Goal: Transaction & Acquisition: Download file/media

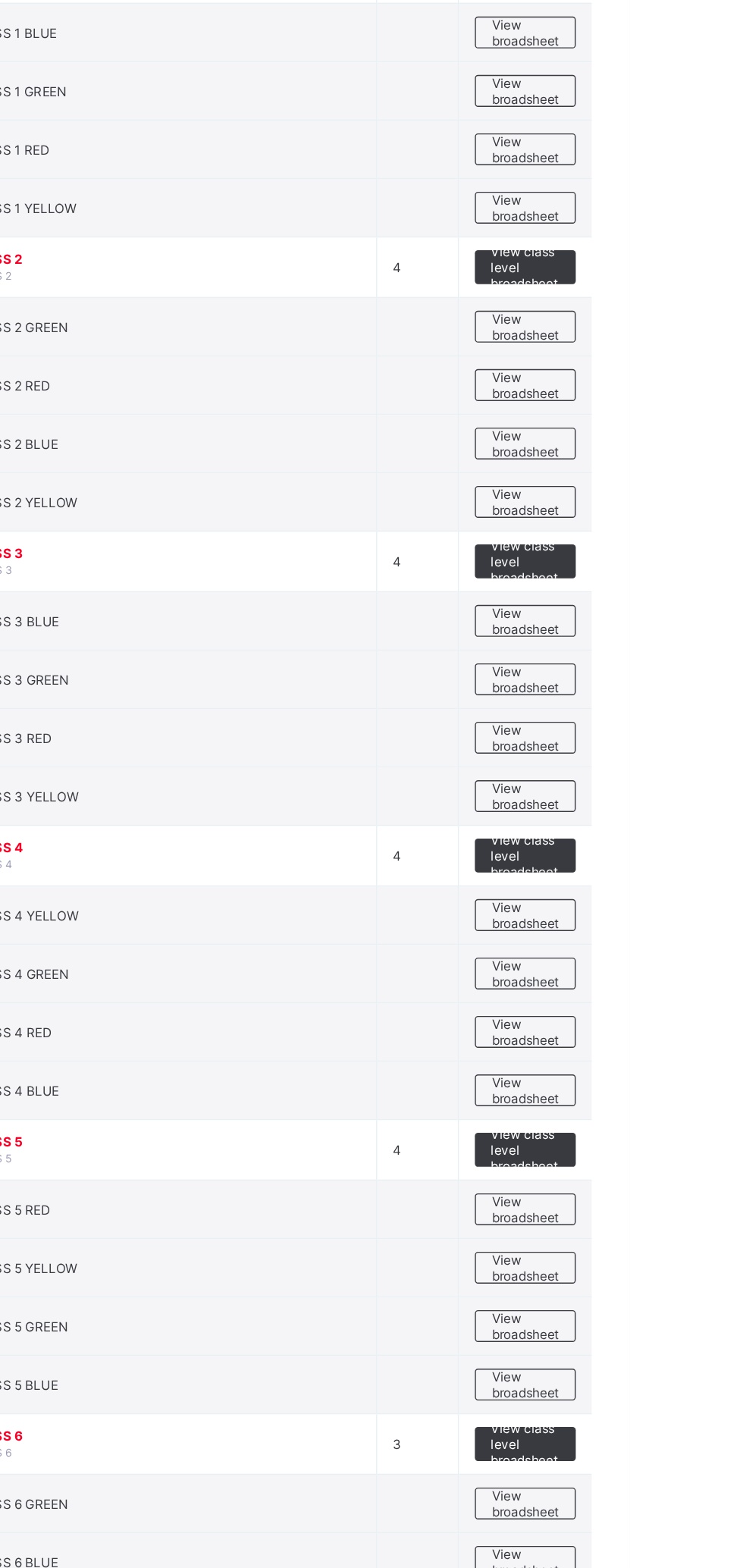
click at [667, 997] on span "View broadsheet" at bounding box center [669, 1009] width 48 height 23
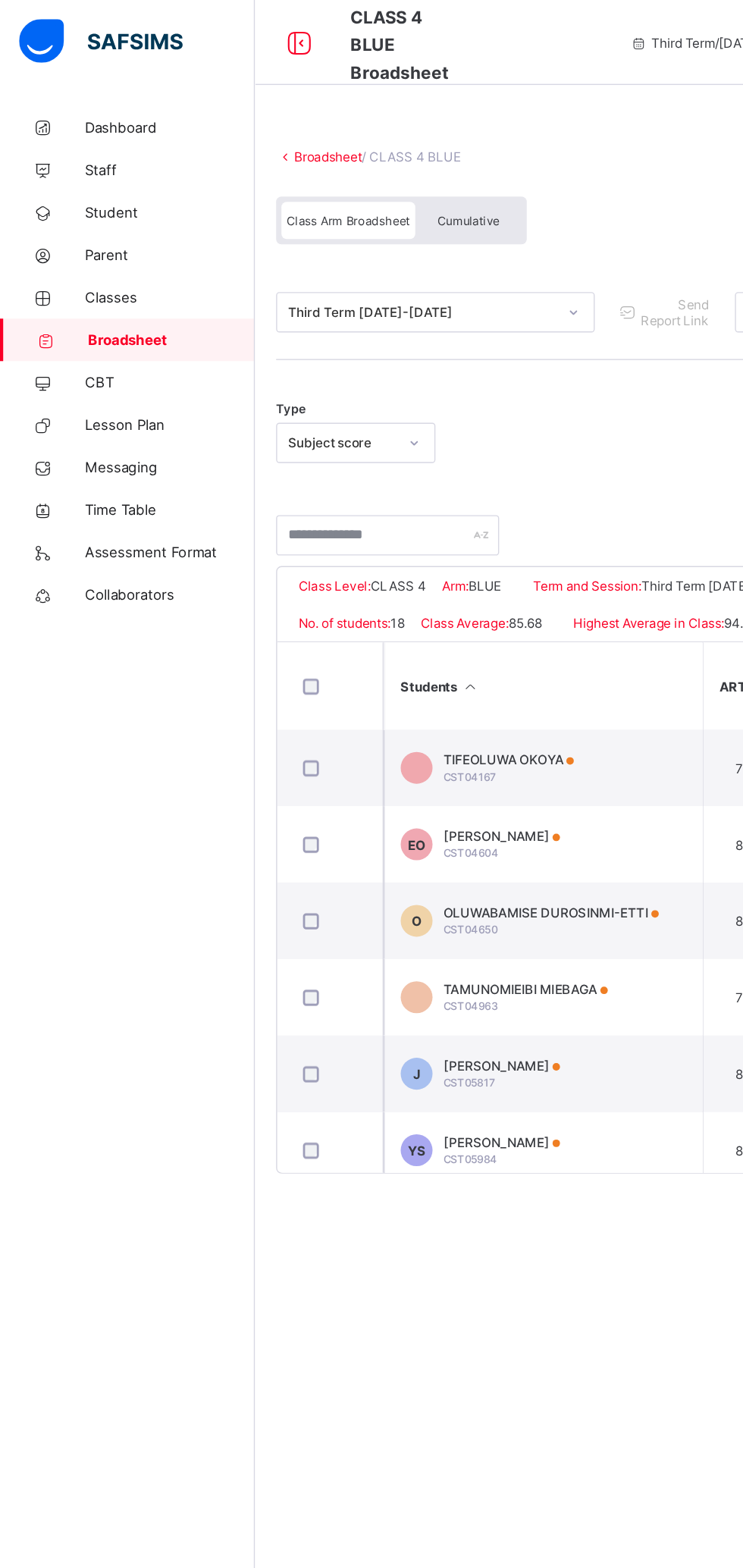
click at [340, 154] on span "Cumulative" at bounding box center [334, 158] width 44 height 11
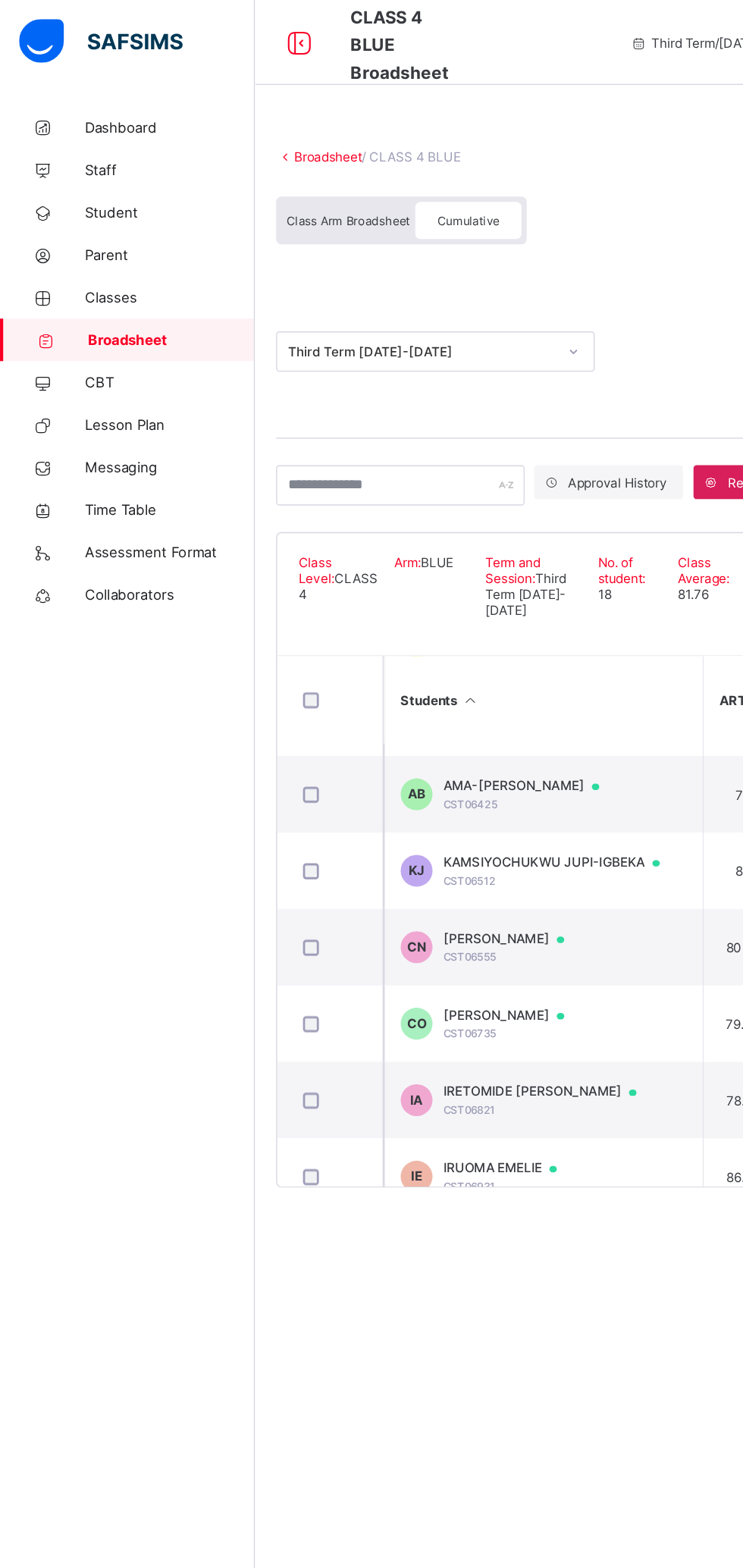
scroll to position [438, 0]
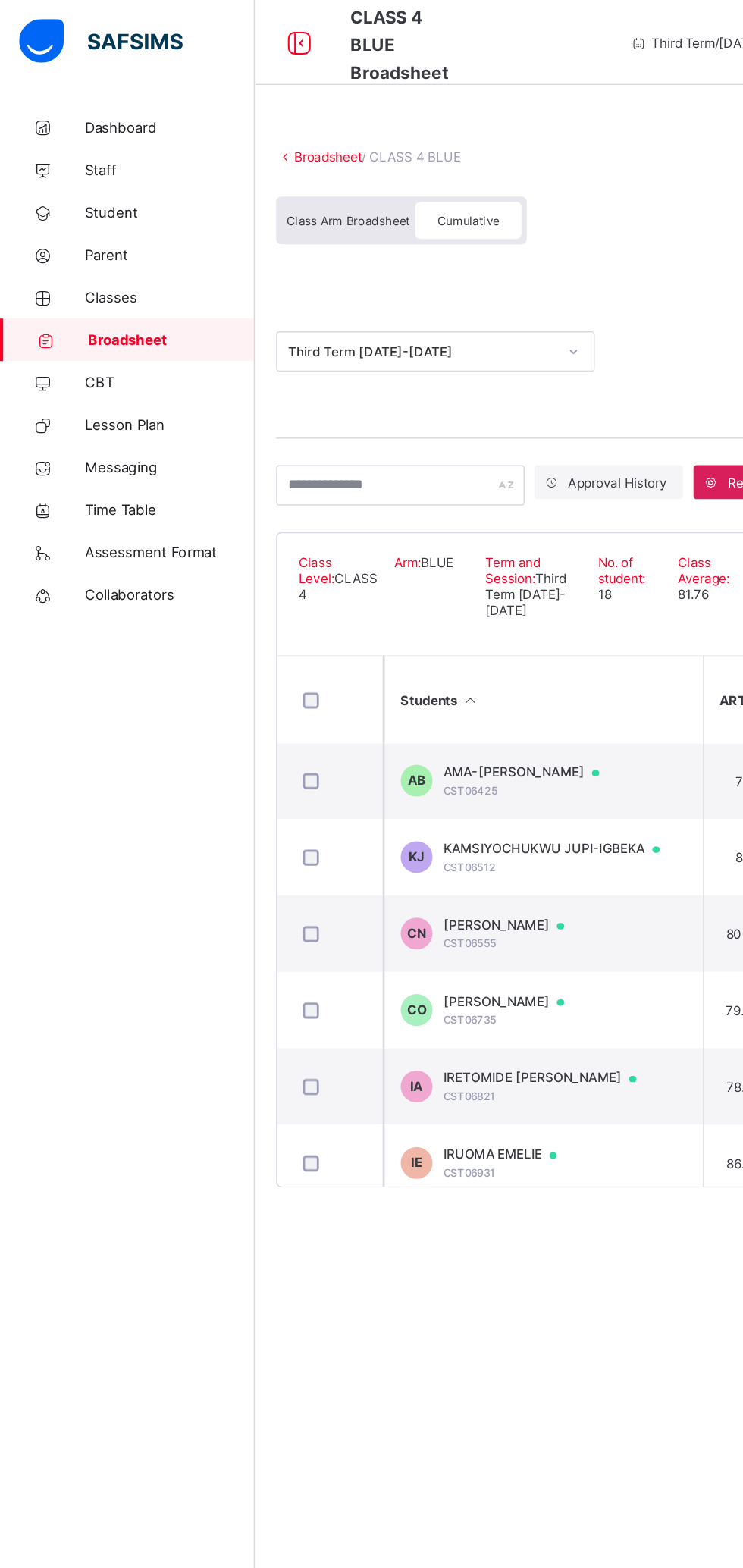
click at [395, 722] on span "[PERSON_NAME]" at bounding box center [367, 715] width 101 height 12
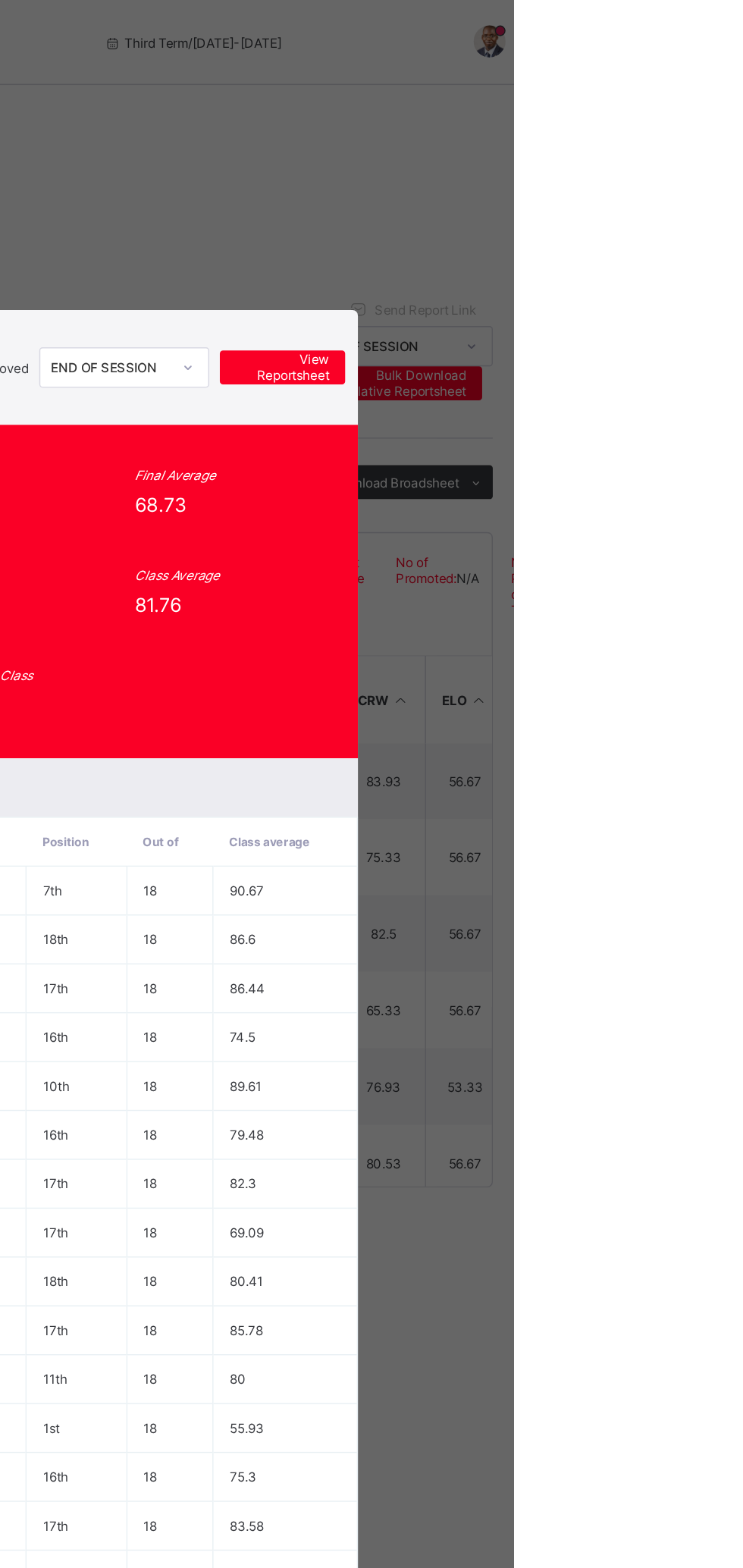
click at [612, 274] on span "View Reportsheet" at bounding box center [577, 262] width 66 height 23
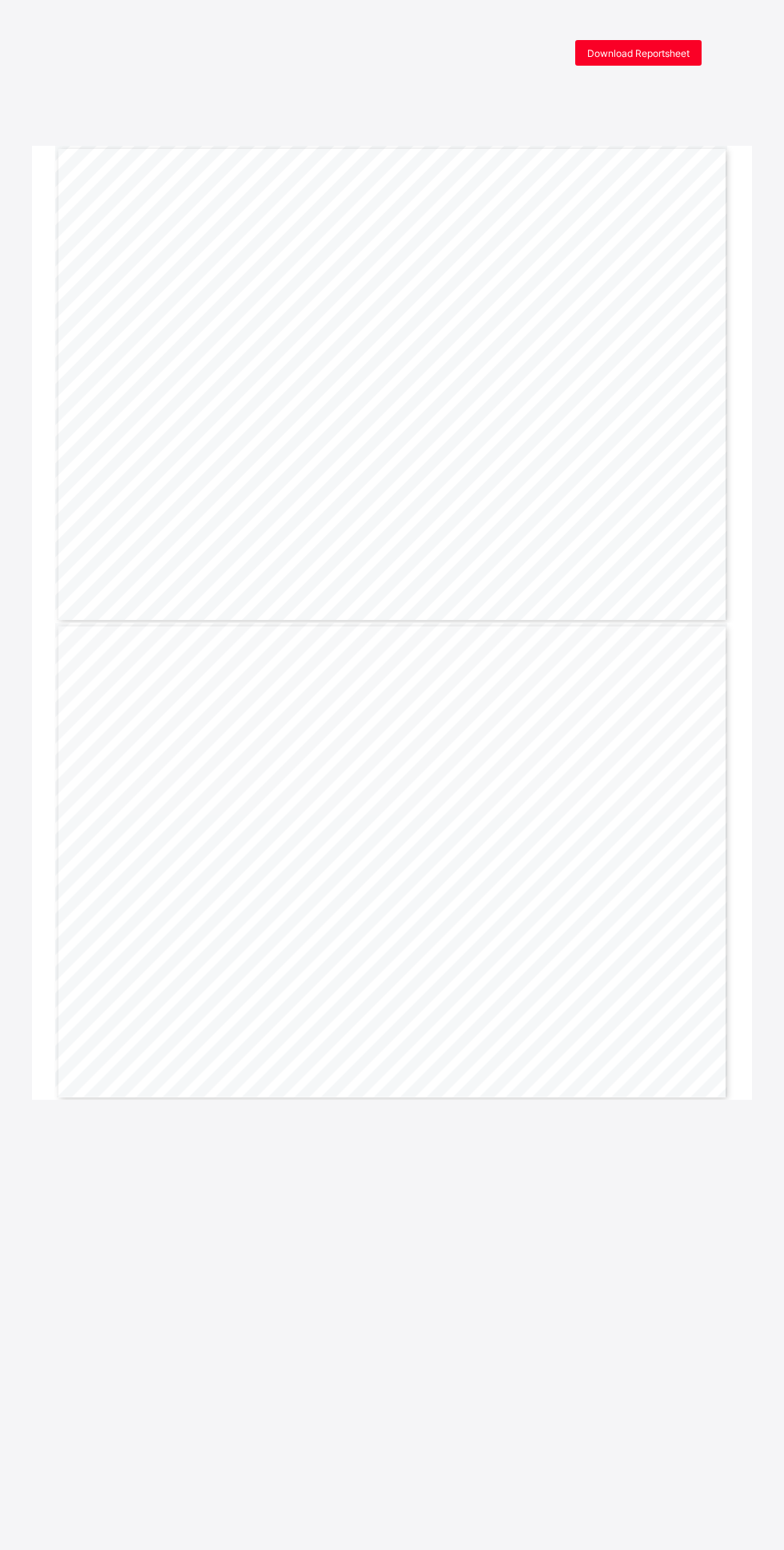
click at [652, 52] on span "Download Reportsheet" at bounding box center [639, 52] width 103 height 12
